Goal: Information Seeking & Learning: Understand process/instructions

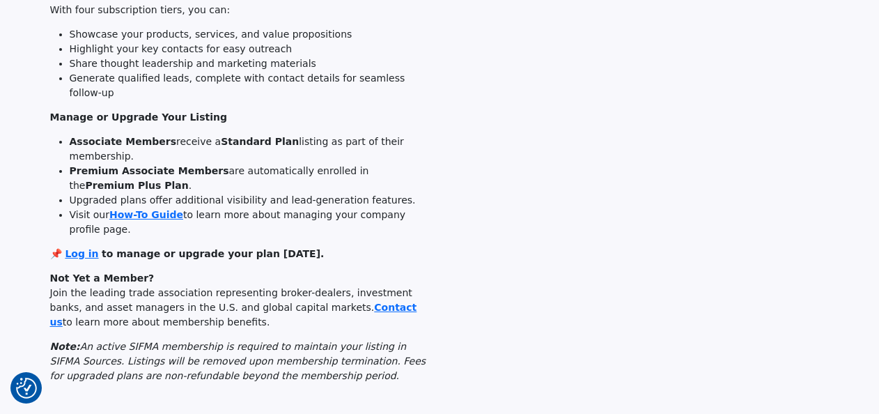
scroll to position [272, 0]
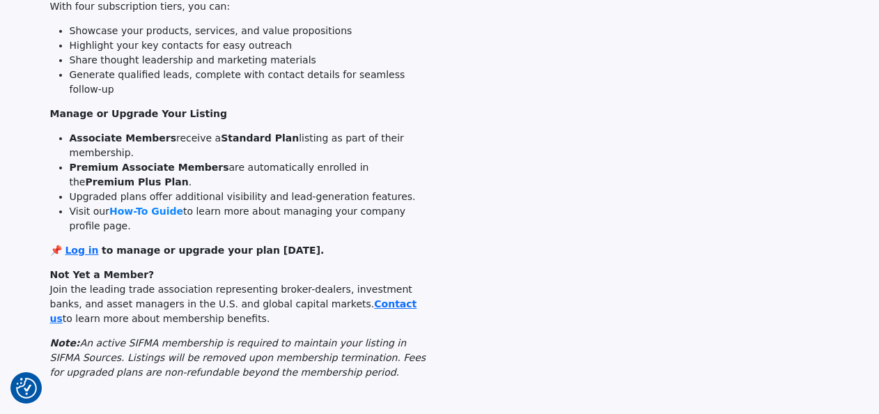
click at [152, 205] on link "How-To Guide" at bounding box center [146, 210] width 74 height 11
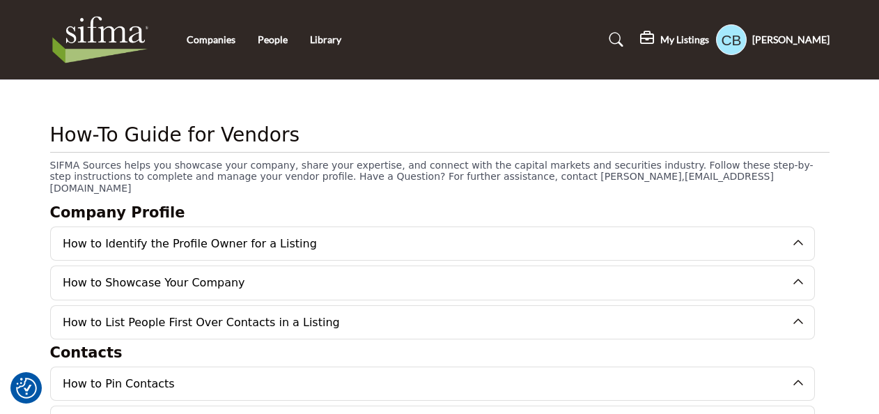
click at [136, 233] on button "How to Identify the Profile Owner for a Listing" at bounding box center [421, 243] width 741 height 33
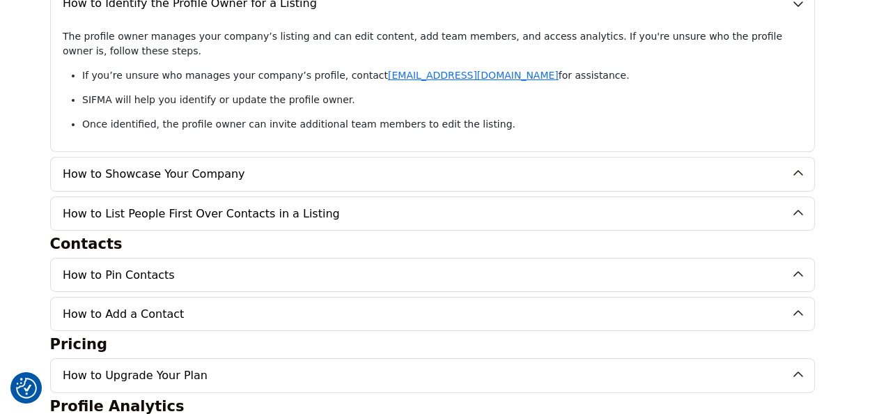
scroll to position [246, 0]
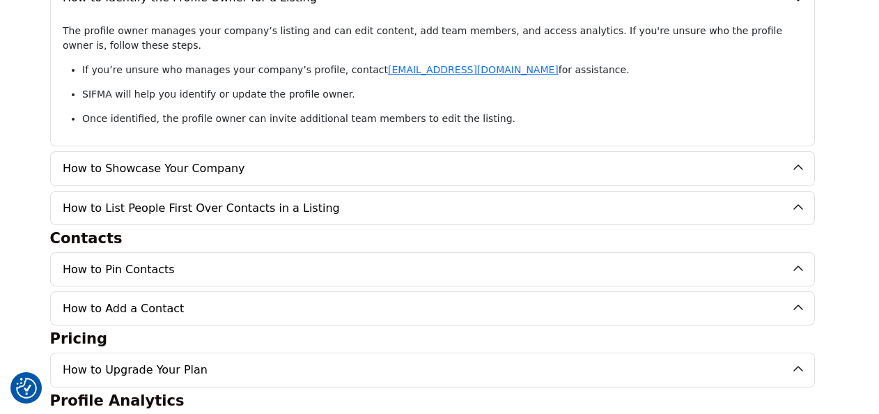
click at [93, 266] on button "How to Pin Contacts" at bounding box center [421, 269] width 741 height 33
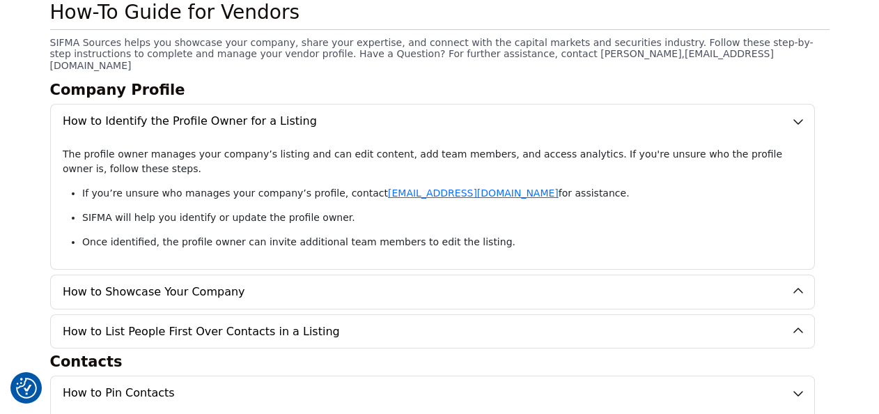
scroll to position [0, 0]
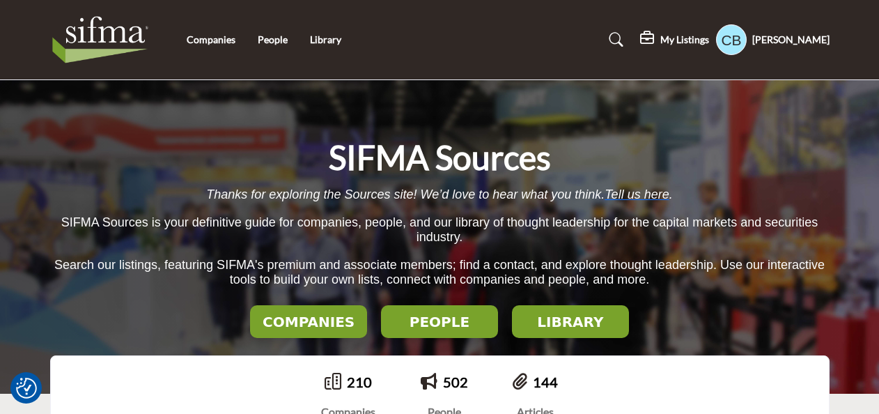
click at [760, 42] on h5 "[PERSON_NAME]" at bounding box center [790, 40] width 77 height 14
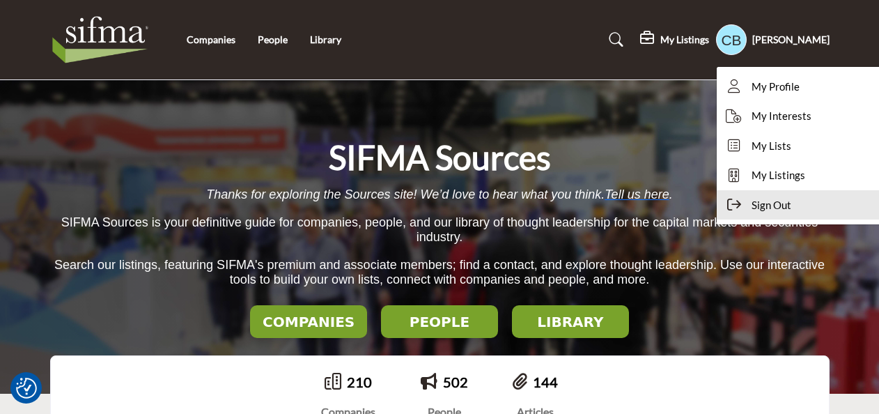
click at [765, 207] on span "Sign Out" at bounding box center [771, 205] width 40 height 16
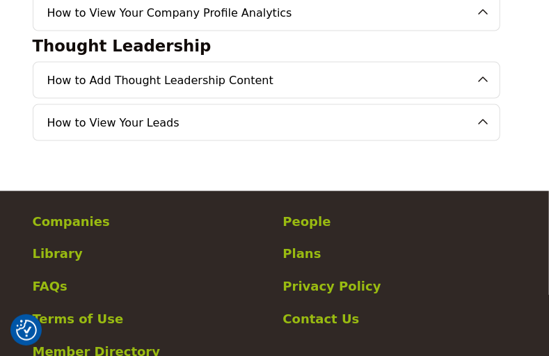
scroll to position [574, 0]
